Goal: Information Seeking & Learning: Learn about a topic

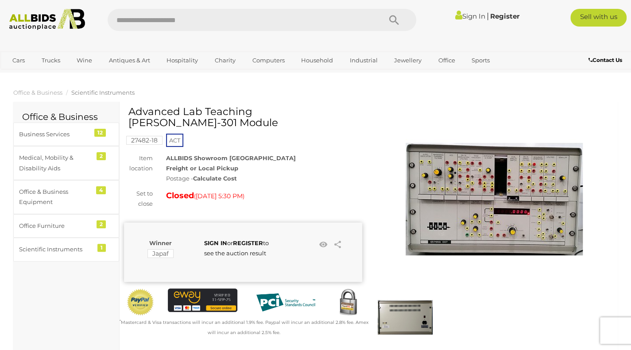
click at [500, 173] on img at bounding box center [493, 199] width 177 height 177
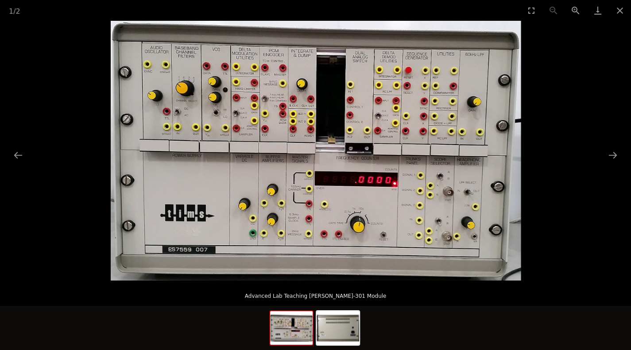
click at [375, 111] on link at bounding box center [494, 199] width 238 height 177
